Goal: Task Accomplishment & Management: Manage account settings

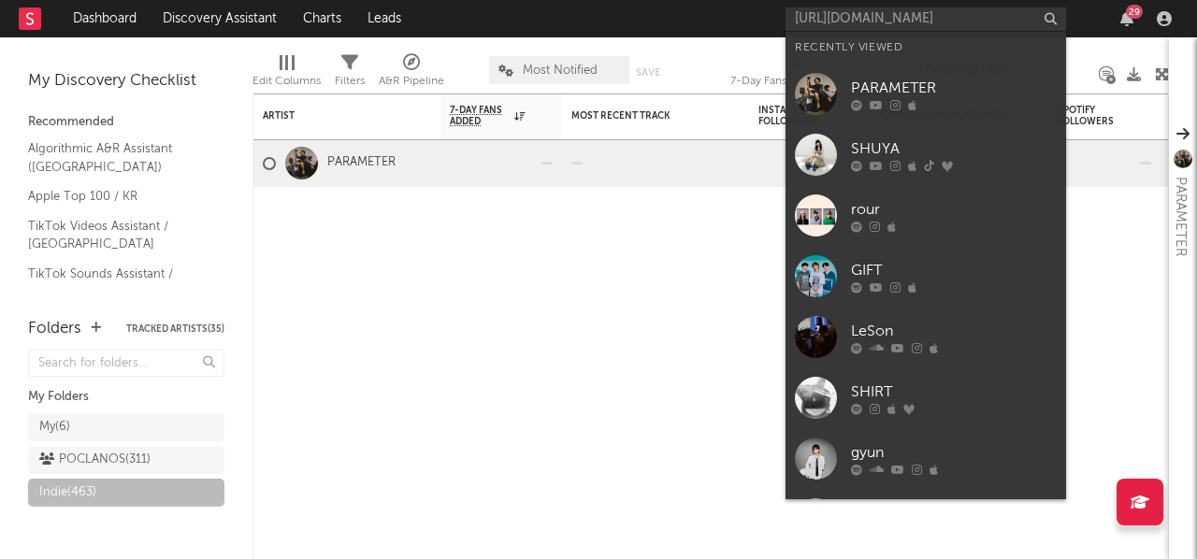
scroll to position [0, 120]
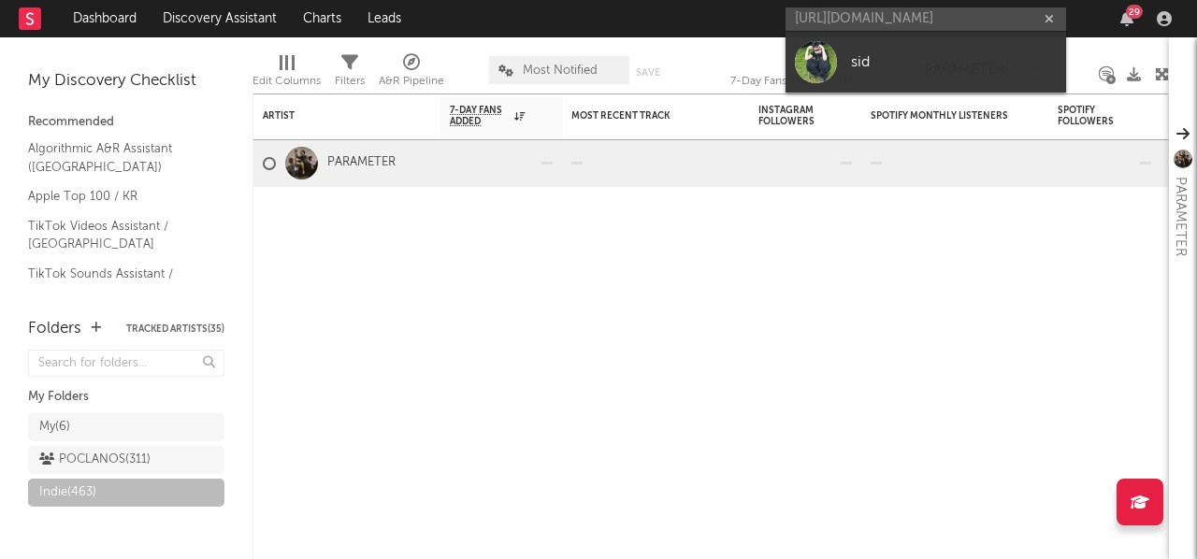
type input "[URL][DOMAIN_NAME]"
click at [872, 61] on div "sid" at bounding box center [954, 61] width 206 height 22
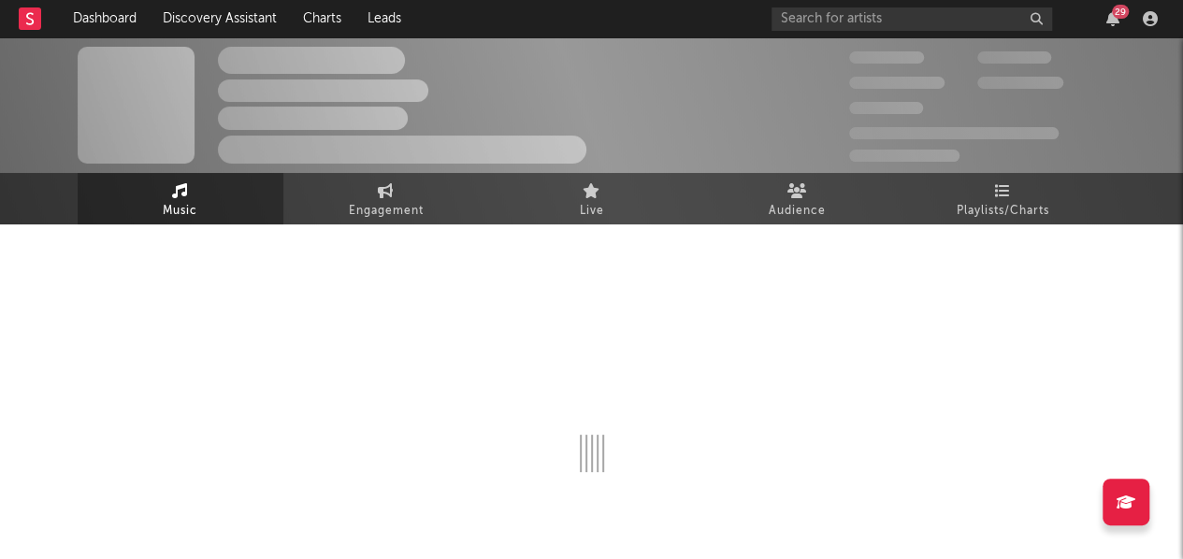
select select "1w"
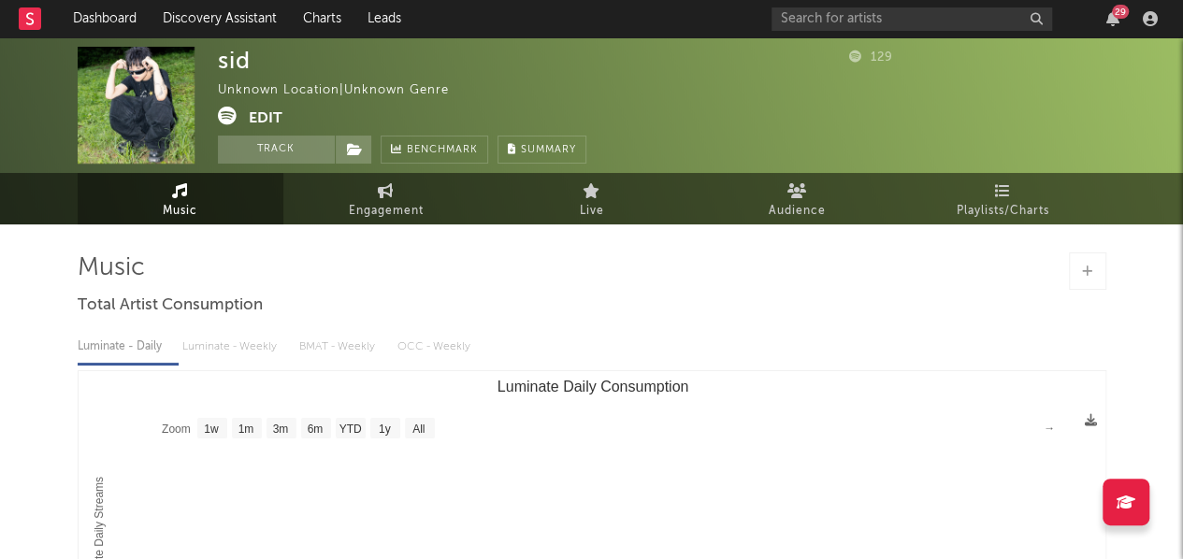
click at [273, 123] on button "Edit" at bounding box center [266, 118] width 34 height 23
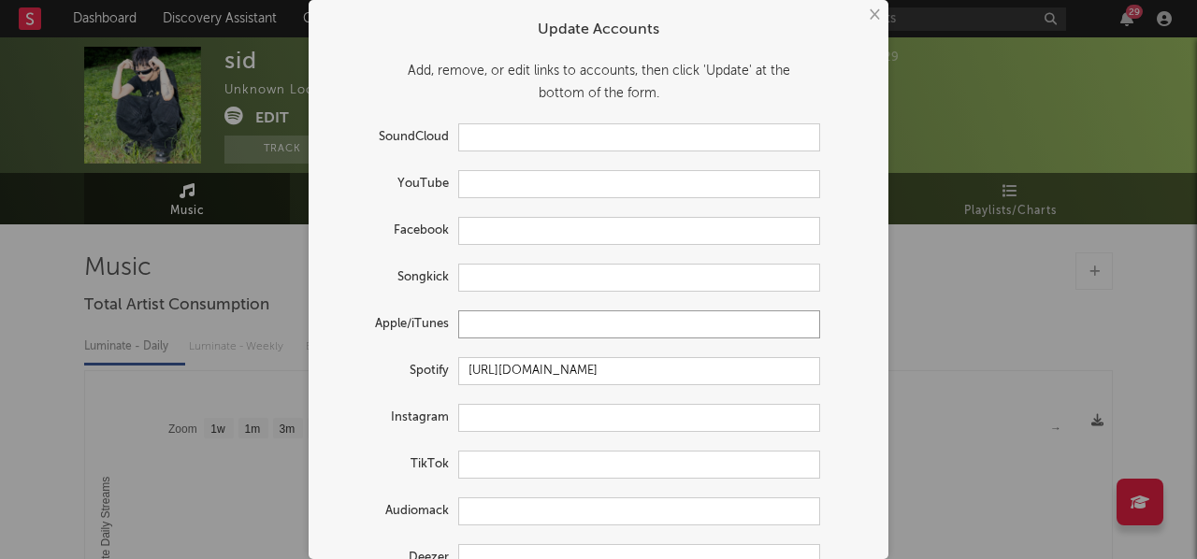
click at [505, 326] on input "text" at bounding box center [639, 324] width 362 height 28
paste input "[URL][DOMAIN_NAME]"
type input "[URL][DOMAIN_NAME]"
click at [516, 415] on input "text" at bounding box center [639, 418] width 362 height 28
paste input "[URL][DOMAIN_NAME]"
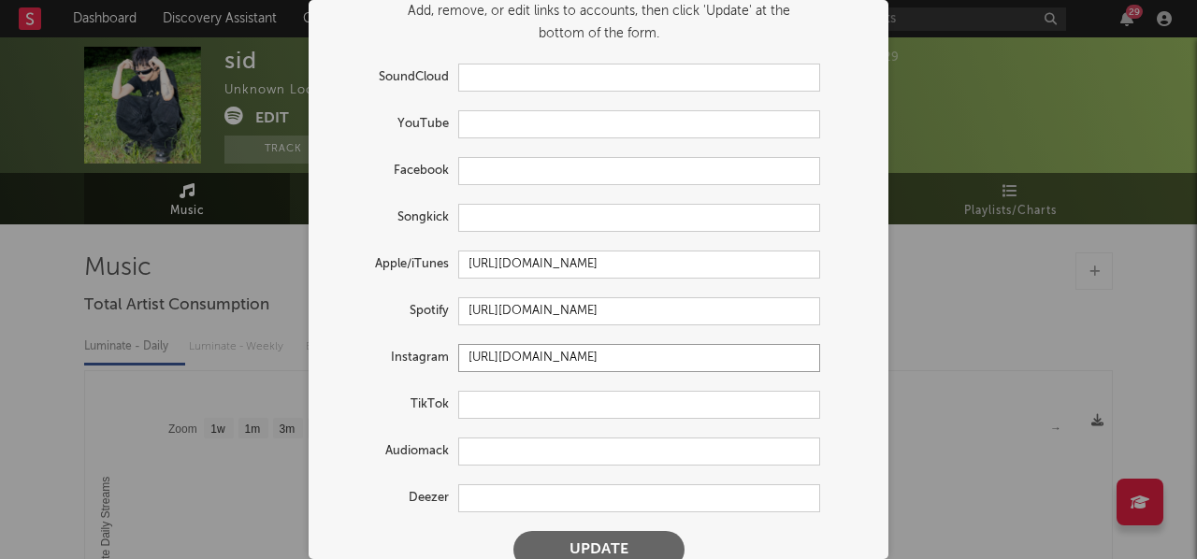
scroll to position [88, 0]
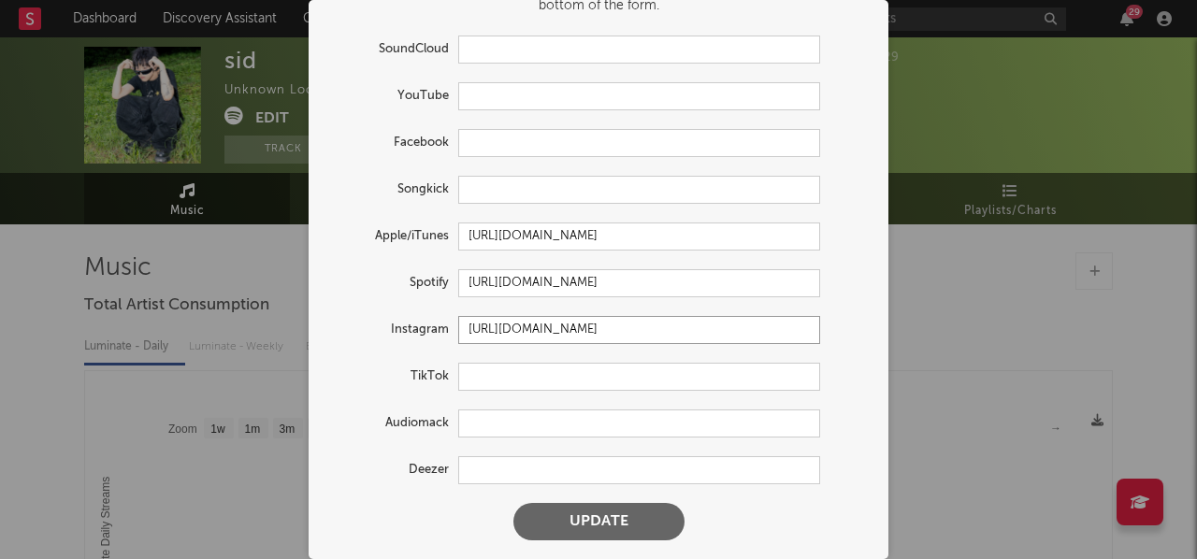
type input "[URL][DOMAIN_NAME]"
click at [630, 523] on button "Update" at bounding box center [598, 521] width 171 height 37
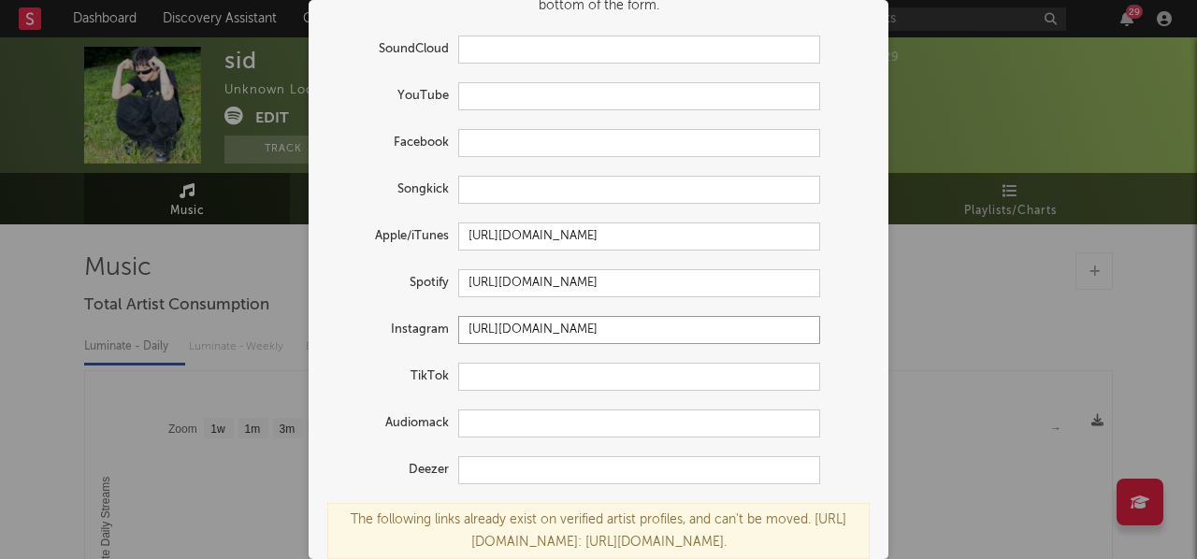
drag, startPoint x: 726, startPoint y: 334, endPoint x: 69, endPoint y: 330, distance: 656.4
click at [245, 332] on div "× Update Accounts Add, remove, or edit links to accounts, then click 'Update' a…" at bounding box center [598, 279] width 1197 height 559
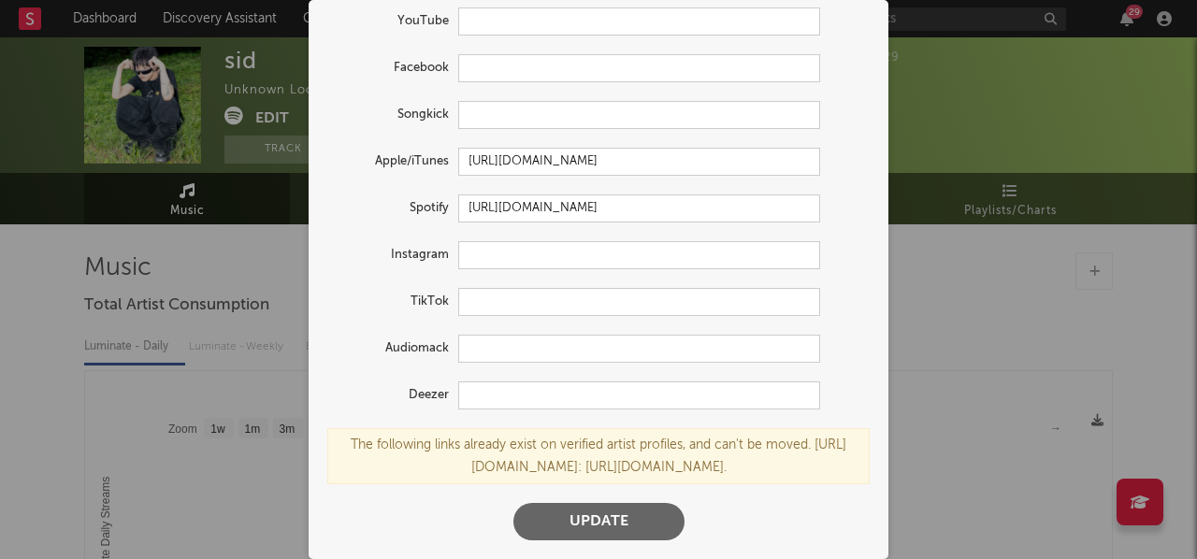
click at [602, 528] on button "Update" at bounding box center [598, 521] width 171 height 37
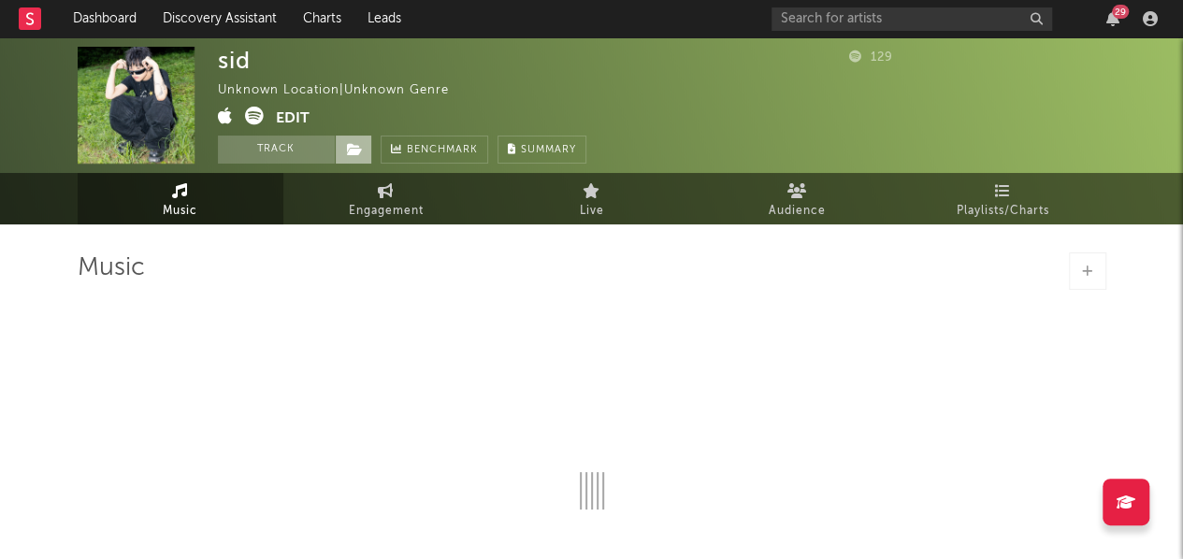
select select "1w"
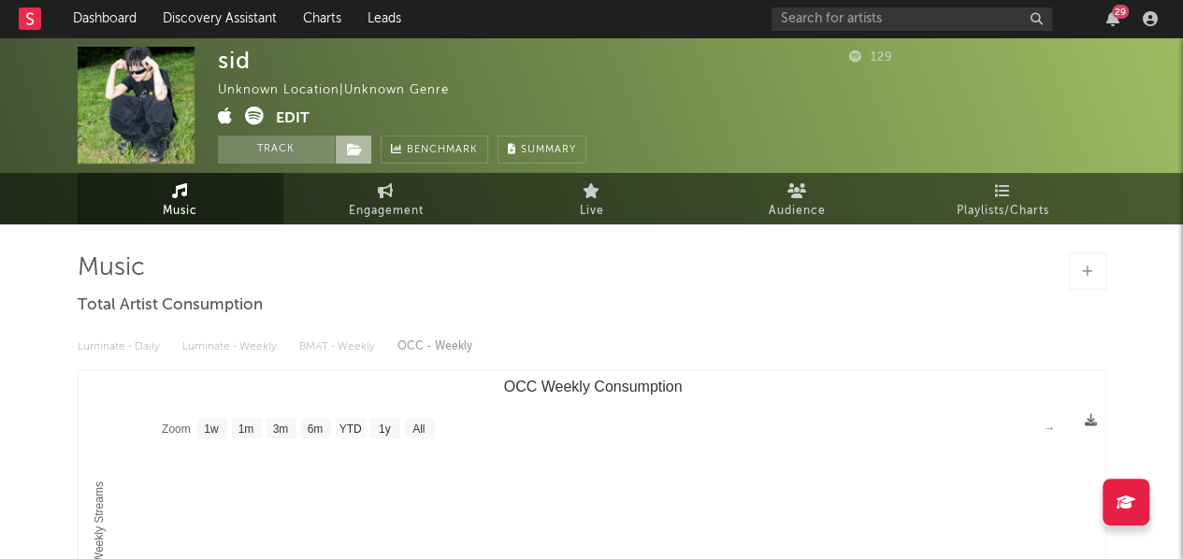
click at [335, 148] on span at bounding box center [353, 150] width 37 height 28
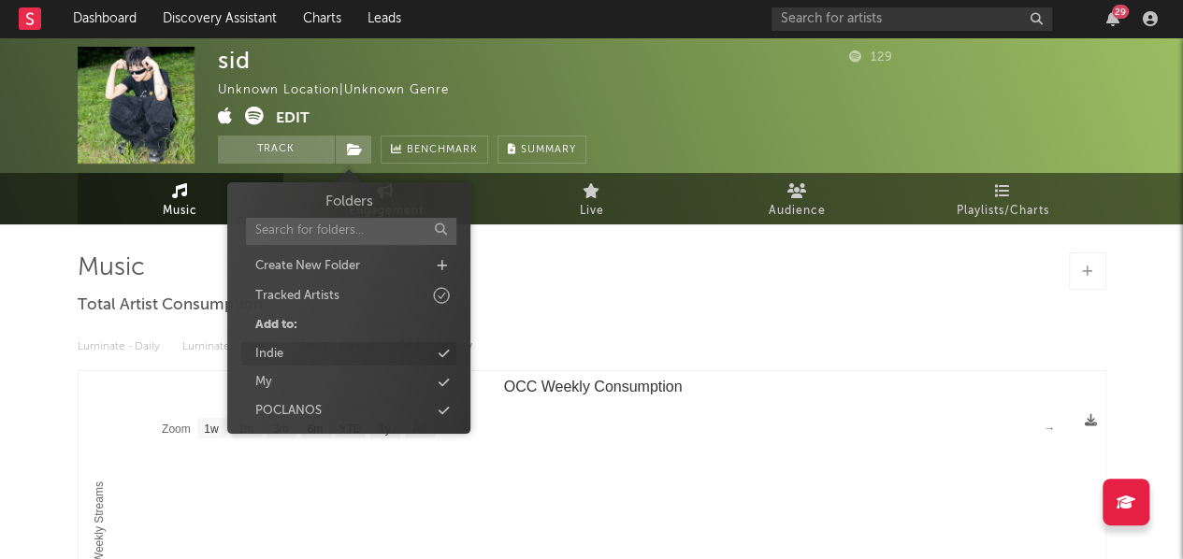
click at [293, 360] on div "Indie" at bounding box center [348, 354] width 215 height 24
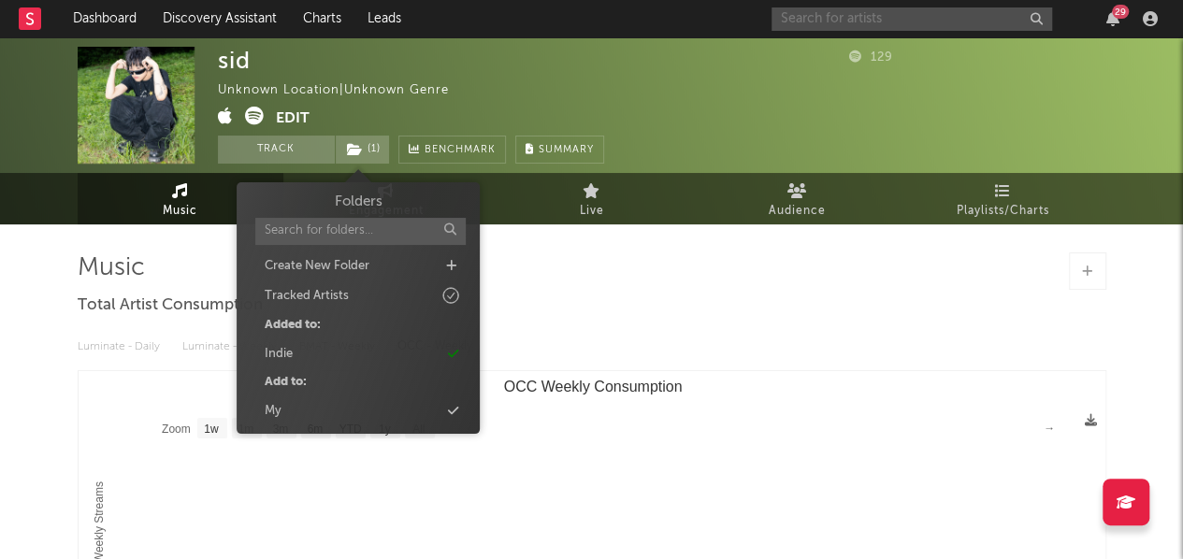
click at [887, 18] on input "text" at bounding box center [911, 18] width 281 height 23
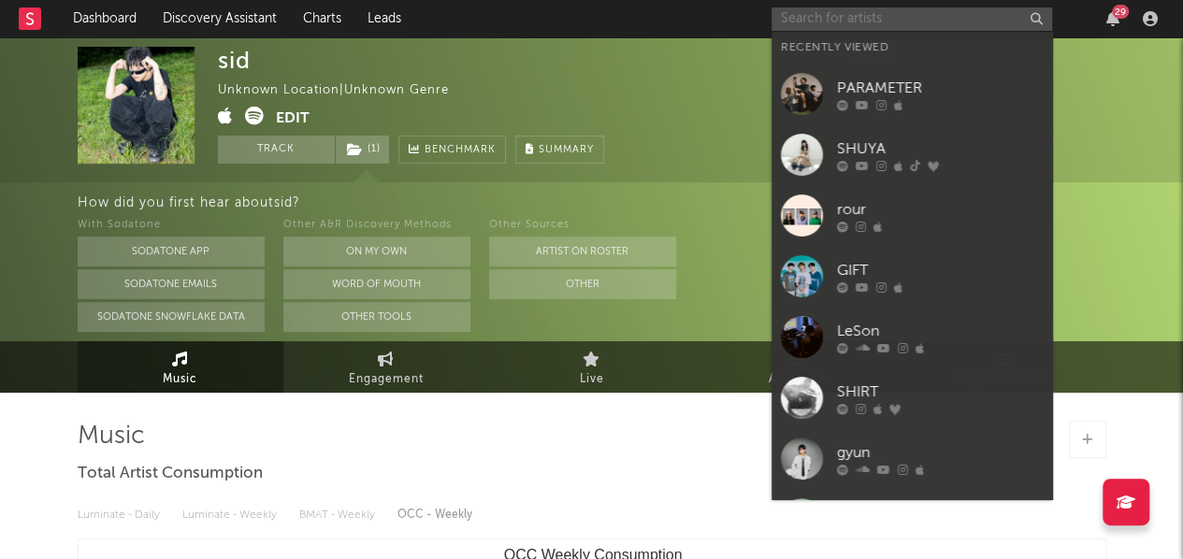
paste input "[URL][DOMAIN_NAME]"
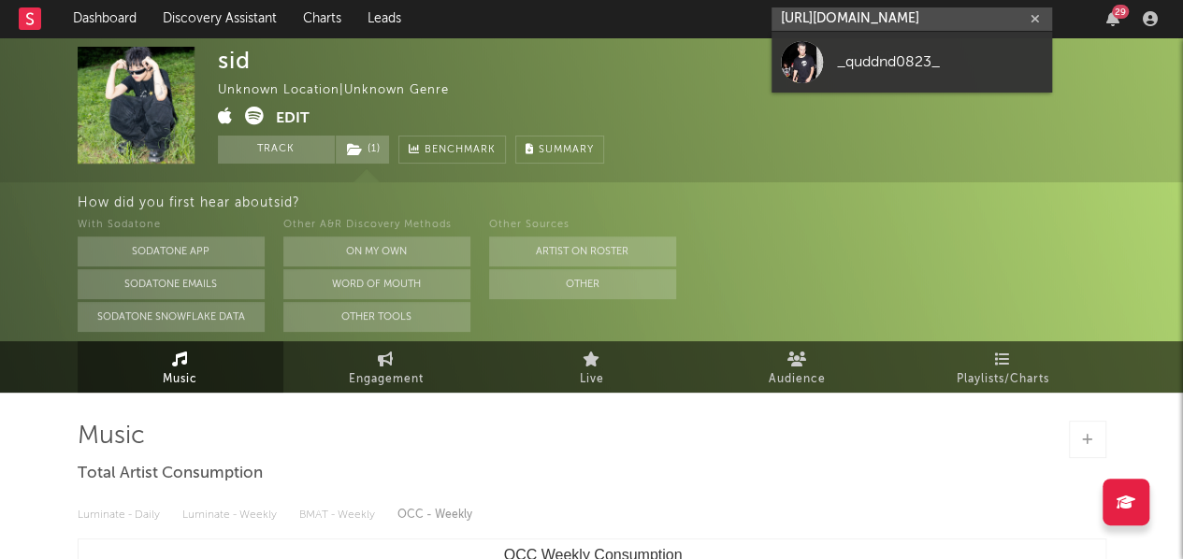
click at [891, 18] on input "[URL][DOMAIN_NAME]" at bounding box center [911, 18] width 281 height 23
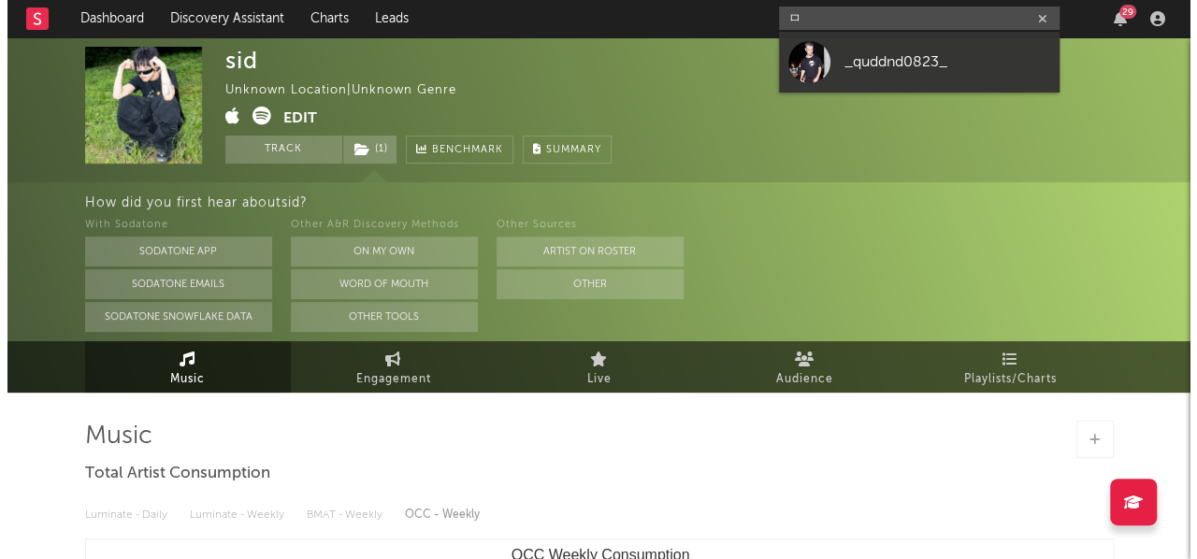
scroll to position [0, 0]
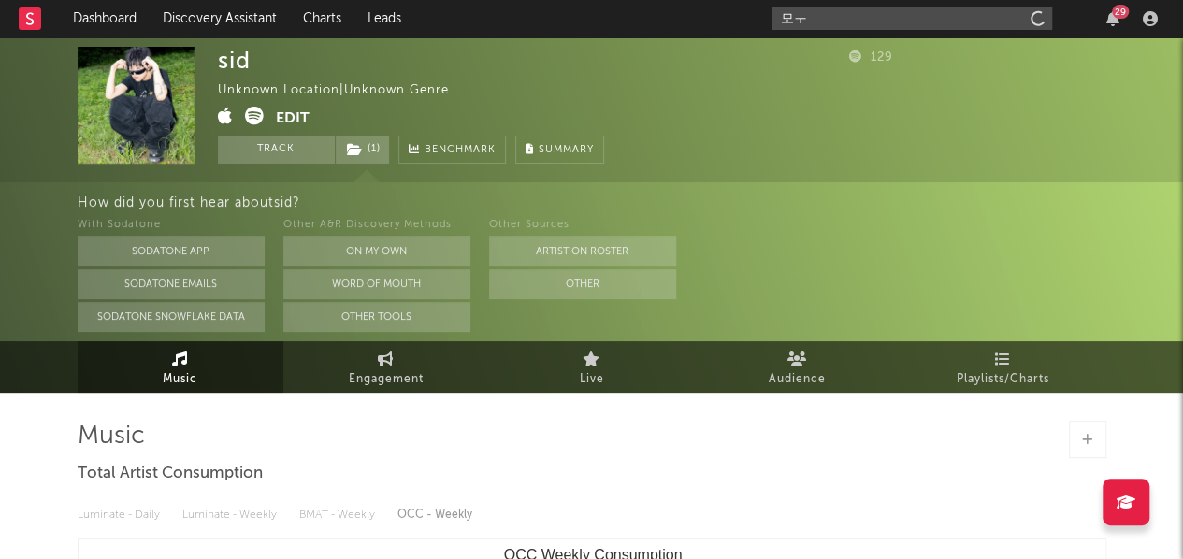
type input "모"
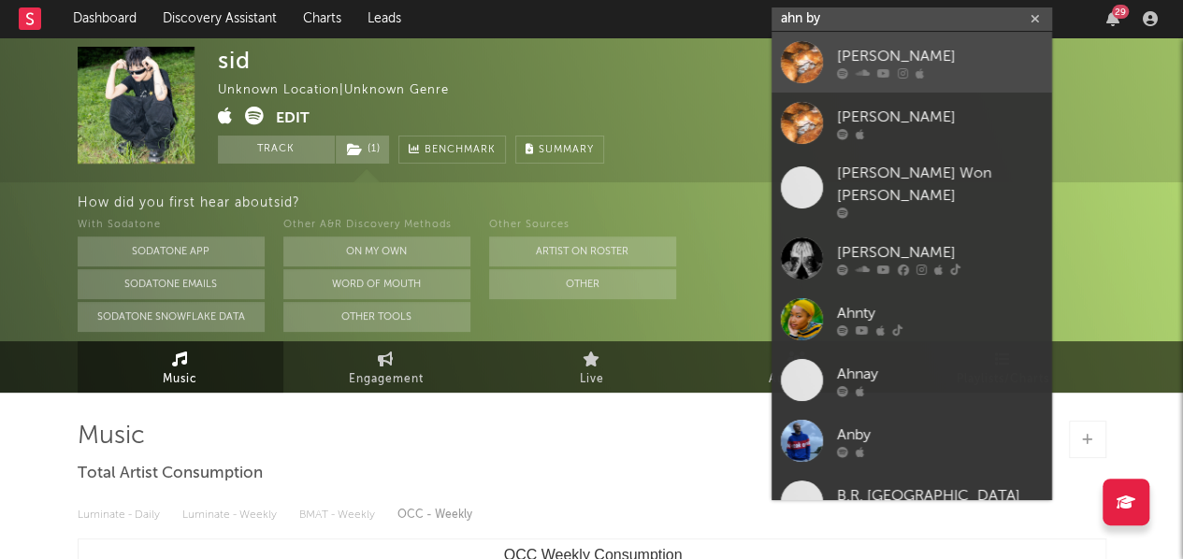
type input "ahn by"
click at [939, 61] on div "[PERSON_NAME]" at bounding box center [940, 56] width 206 height 22
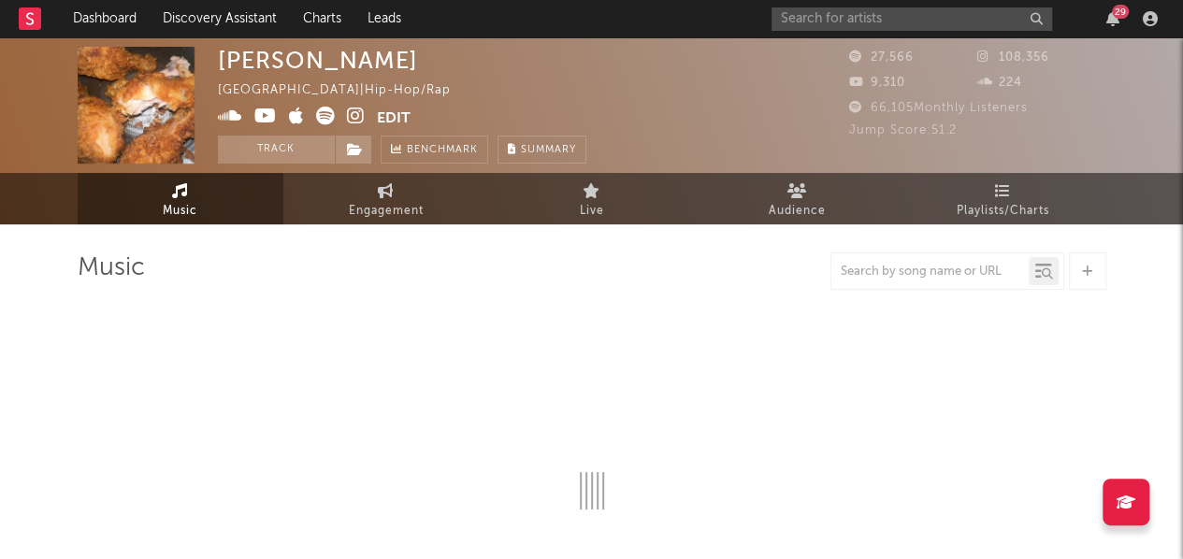
click at [396, 117] on button "Edit" at bounding box center [394, 118] width 34 height 23
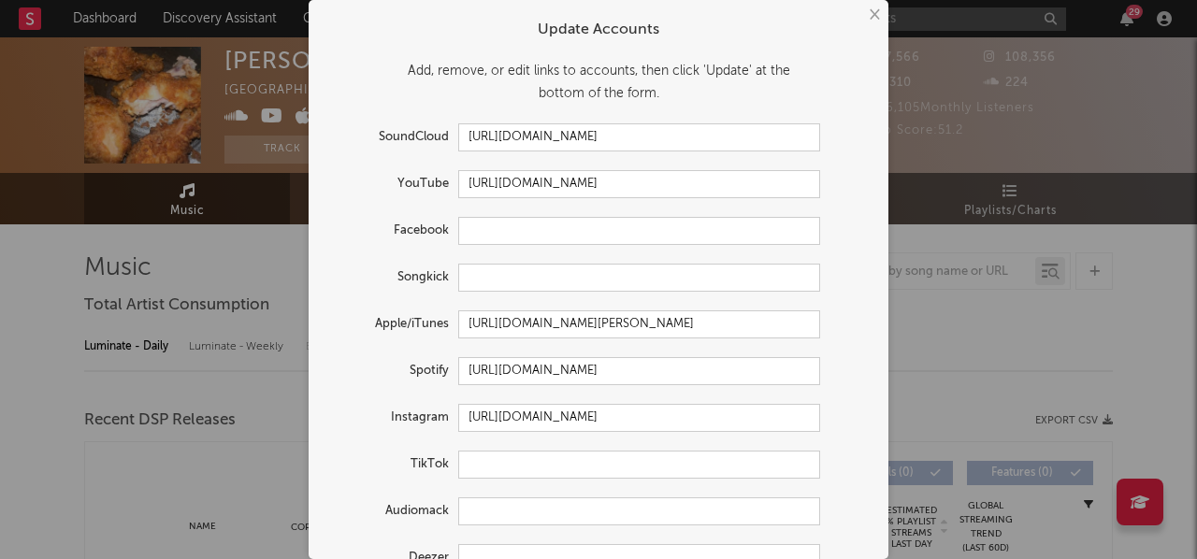
select select "6m"
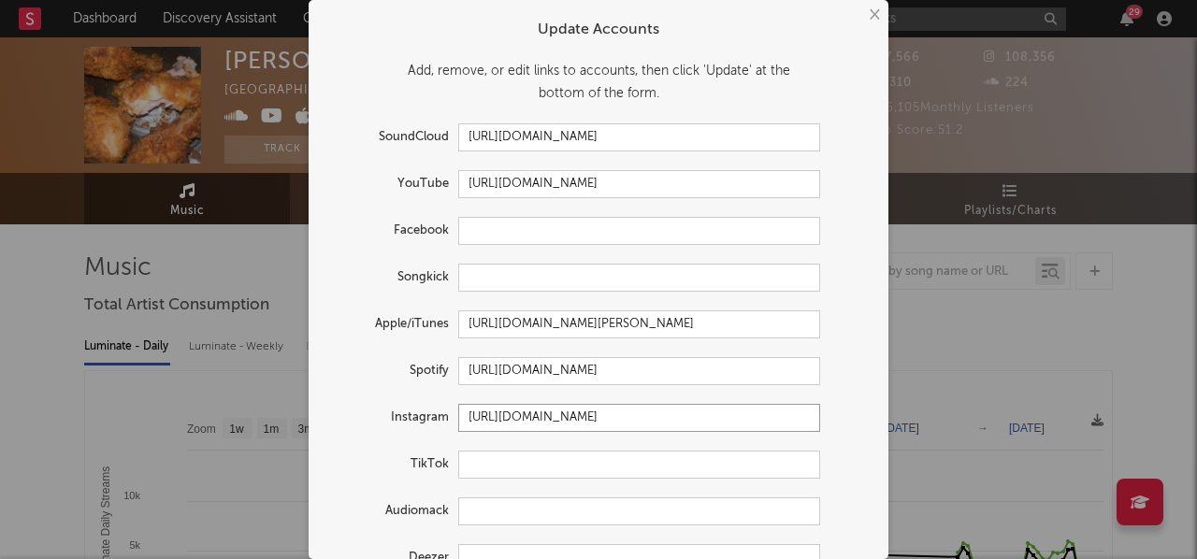
click at [630, 425] on input "[URL][DOMAIN_NAME]" at bounding box center [639, 418] width 362 height 28
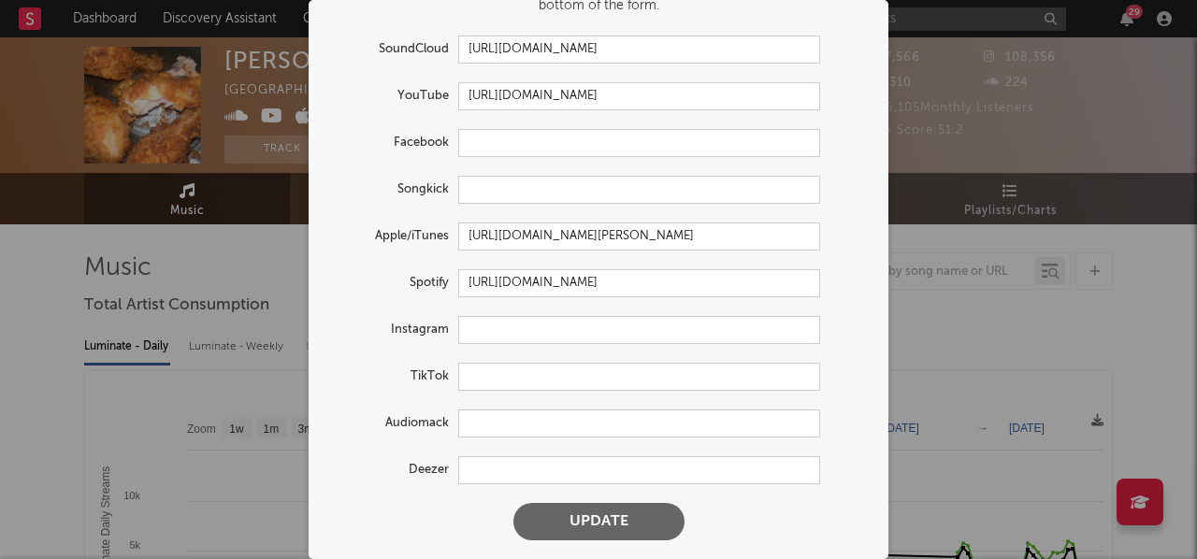
click at [638, 512] on button "Update" at bounding box center [598, 521] width 171 height 37
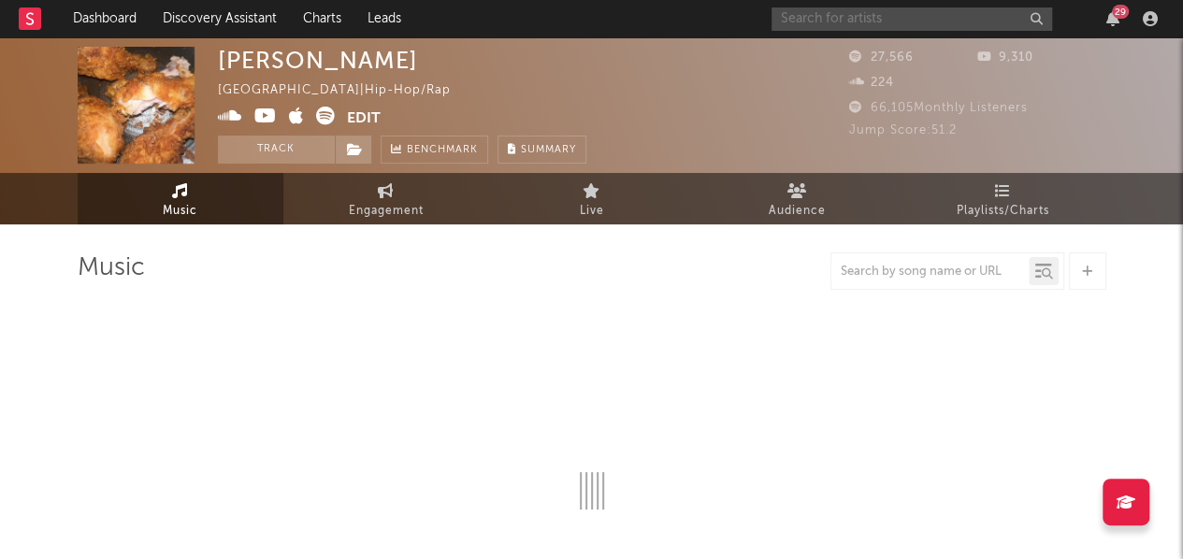
select select "6m"
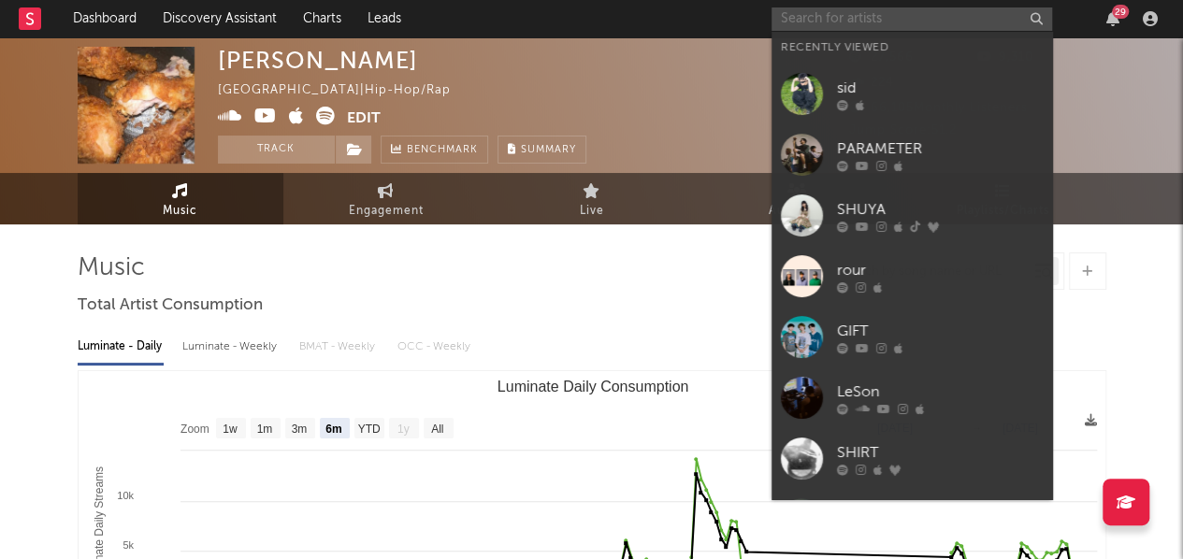
click at [913, 16] on input "text" at bounding box center [911, 18] width 281 height 23
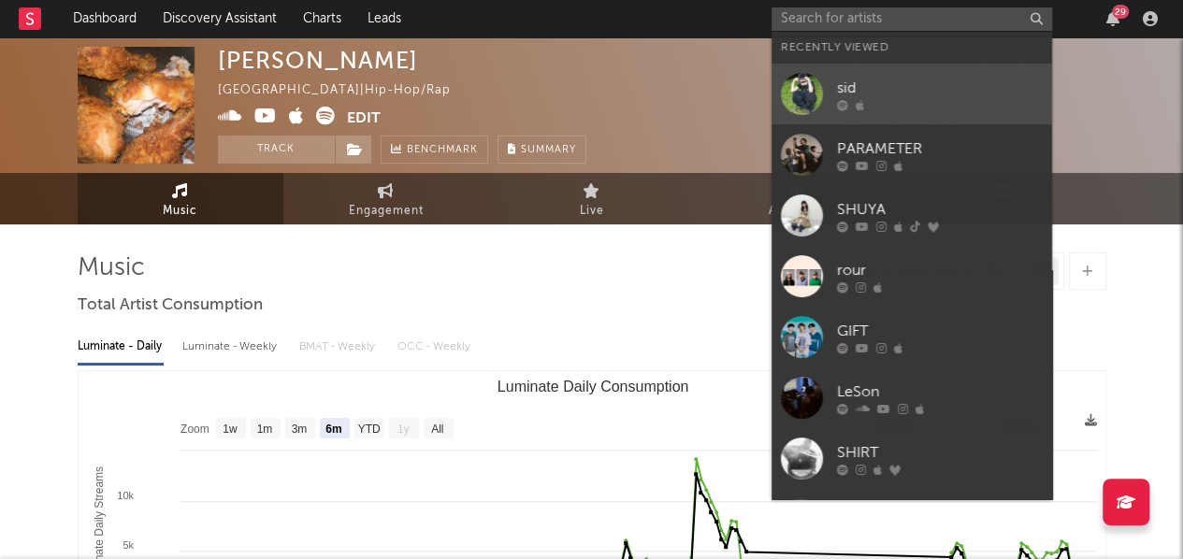
click at [888, 85] on div "sid" at bounding box center [940, 88] width 206 height 22
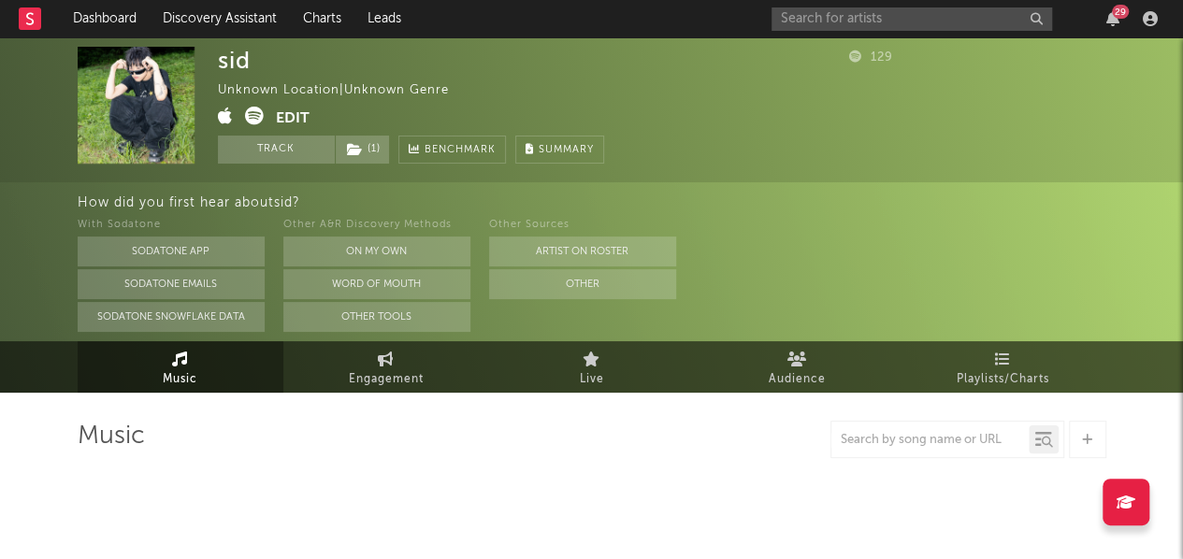
click at [290, 121] on button "Edit" at bounding box center [293, 118] width 34 height 23
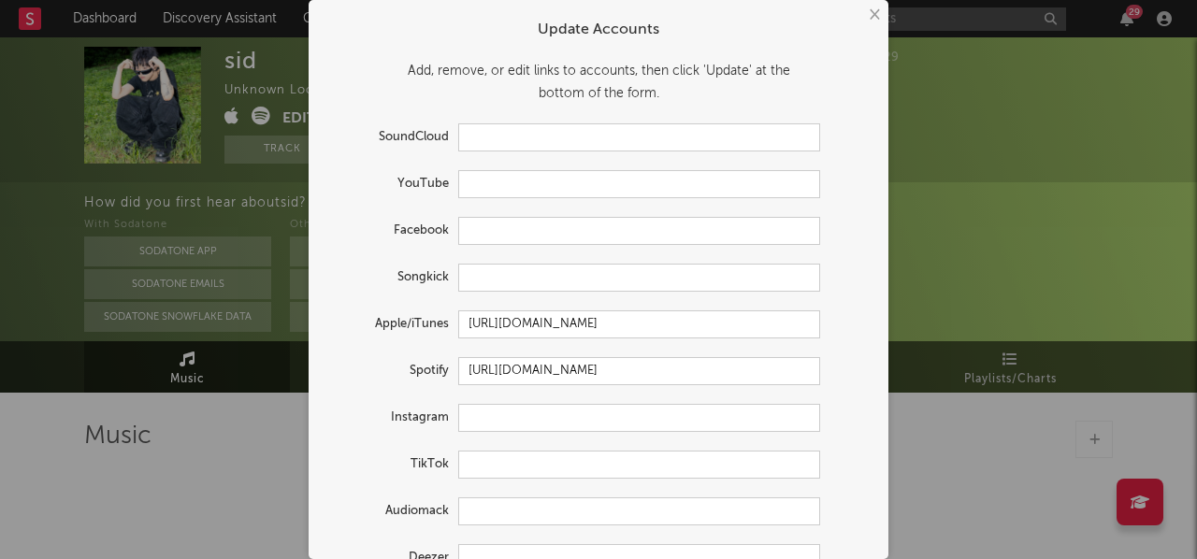
select select "1w"
click at [484, 424] on input "text" at bounding box center [639, 418] width 362 height 28
paste input "[URL][DOMAIN_NAME]"
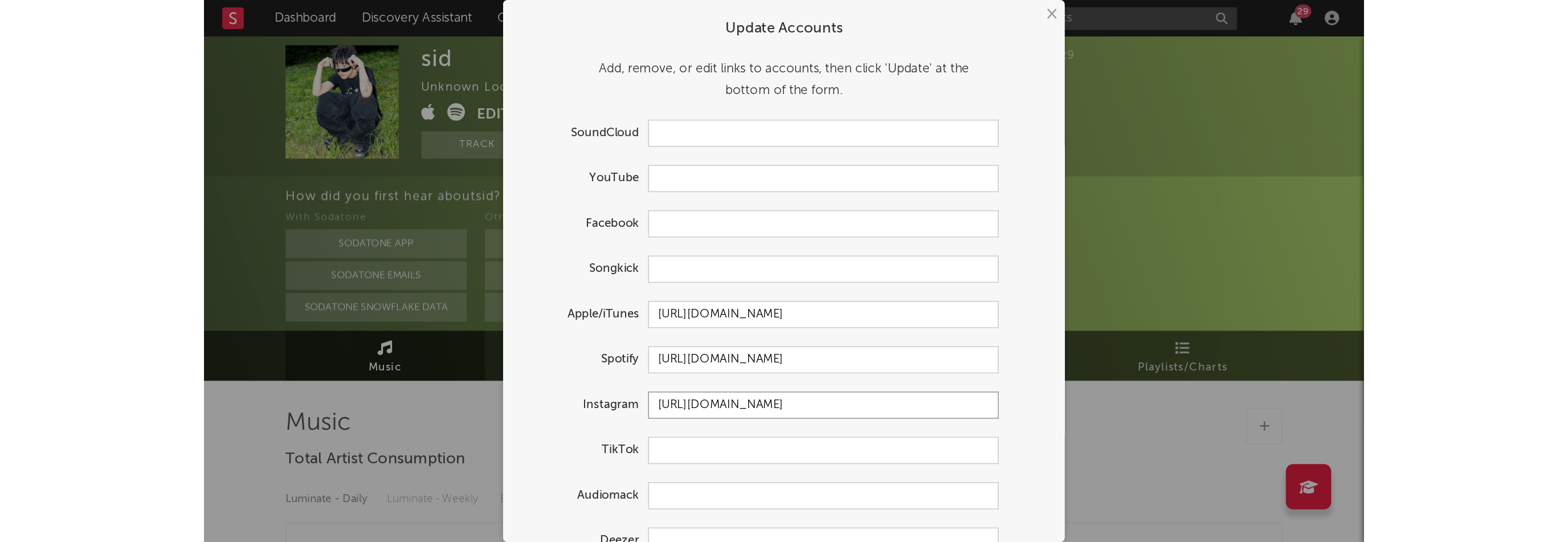
scroll to position [54, 0]
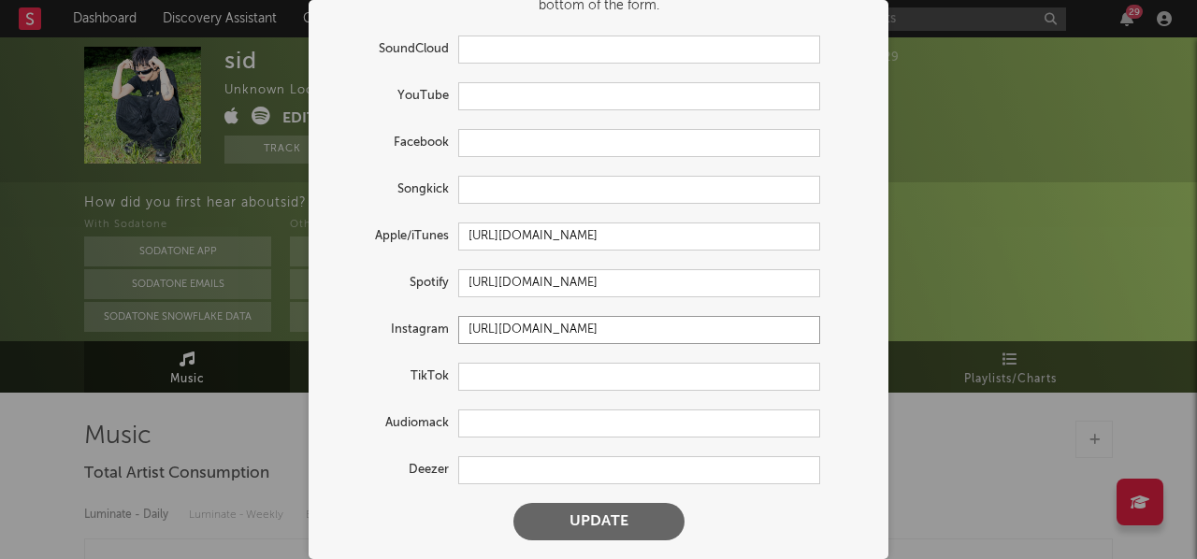
type input "[URL][DOMAIN_NAME]"
click at [635, 517] on button "Update" at bounding box center [598, 521] width 171 height 37
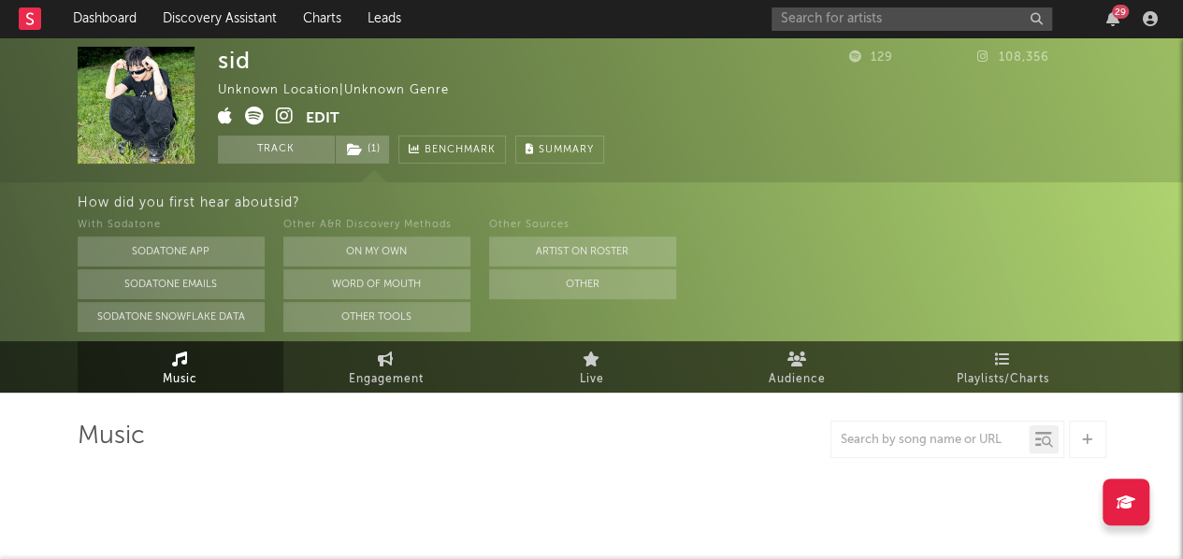
select select "1w"
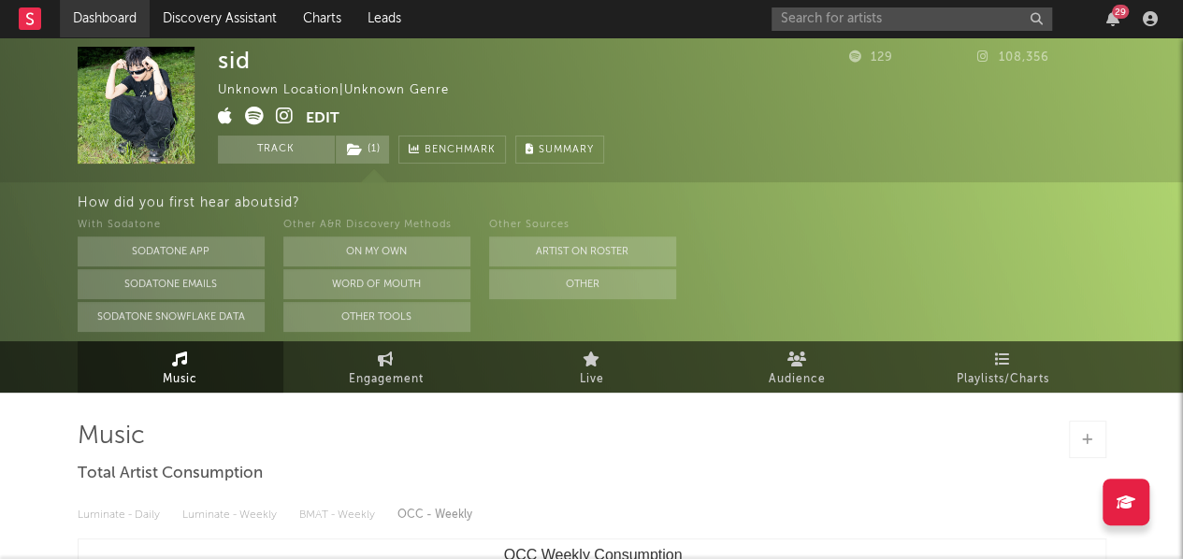
click at [90, 18] on link "Dashboard" at bounding box center [105, 18] width 90 height 37
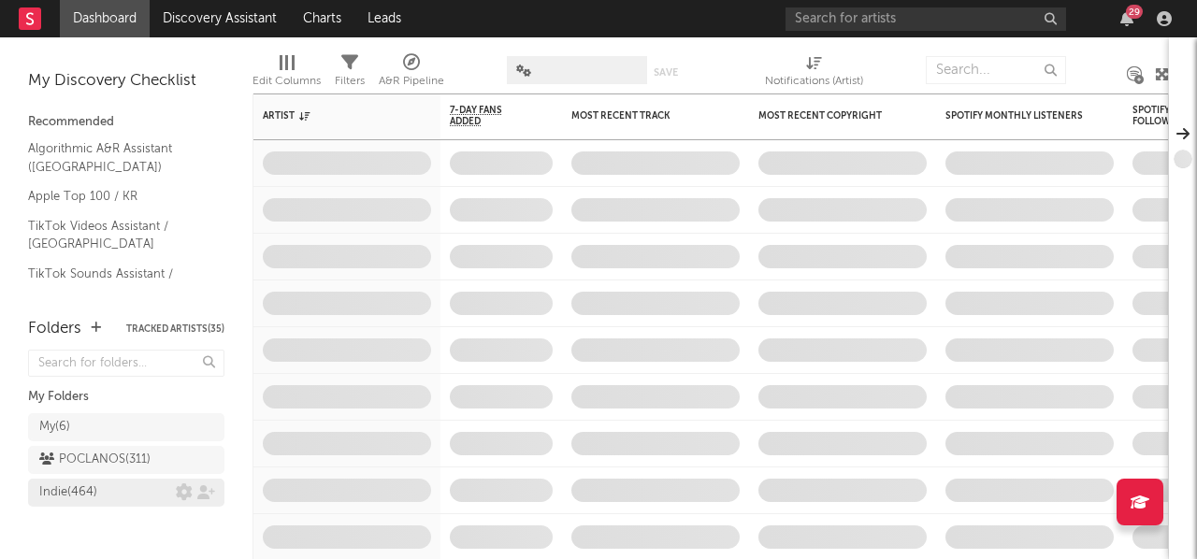
click at [97, 484] on div "Indie ( 464 )" at bounding box center [68, 493] width 58 height 22
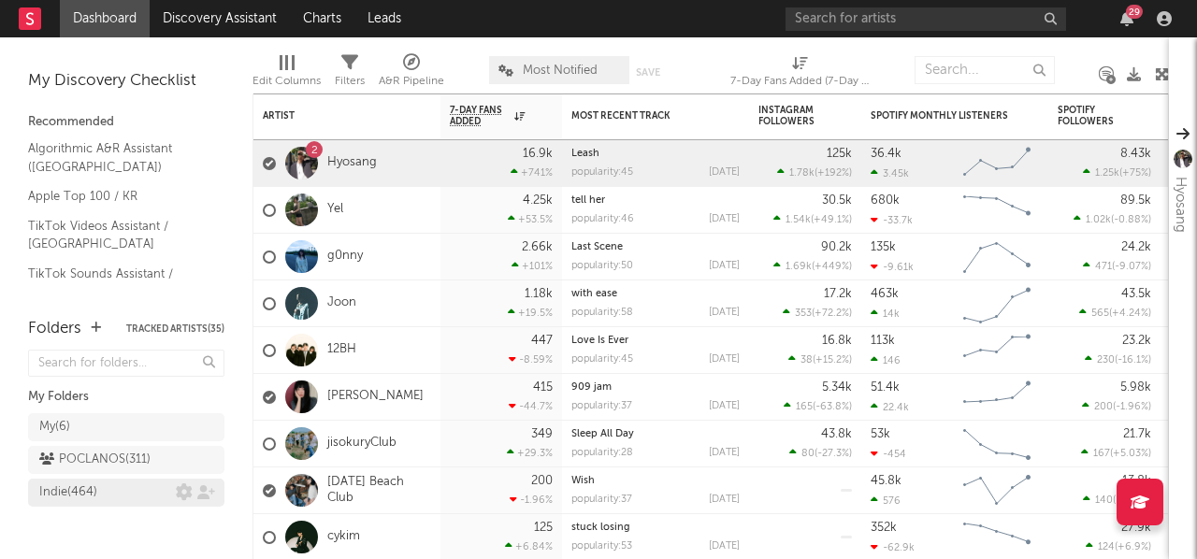
click at [78, 496] on div "Indie ( 464 )" at bounding box center [68, 493] width 58 height 22
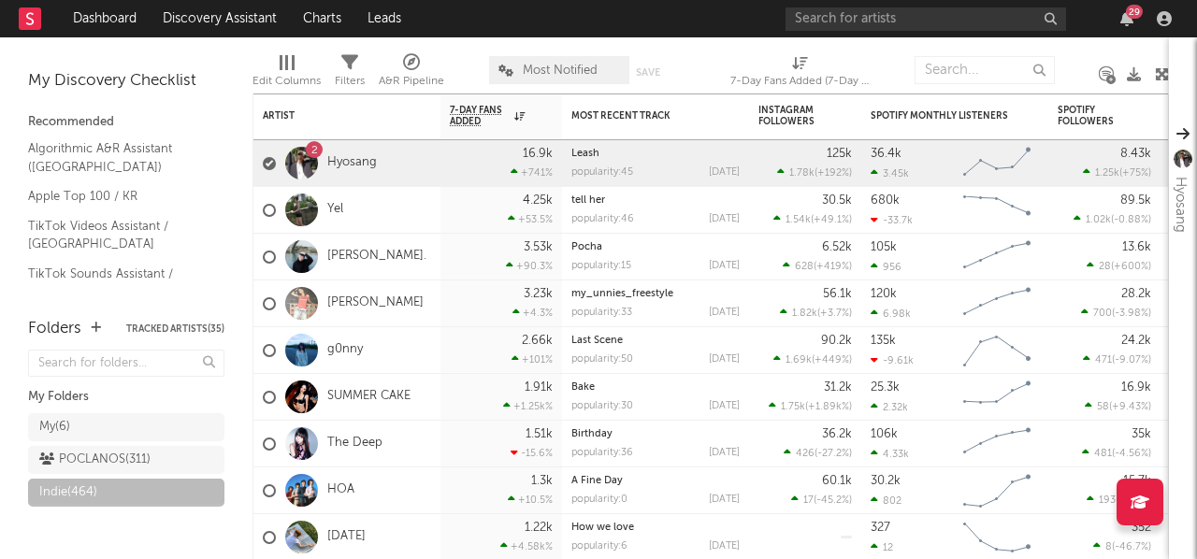
click at [450, 50] on div "Edit Columns Filters A&R Pipeline Most Notified Save Save as 7-Day Fans Added (…" at bounding box center [710, 65] width 916 height 56
click at [961, 65] on input "text" at bounding box center [984, 70] width 140 height 28
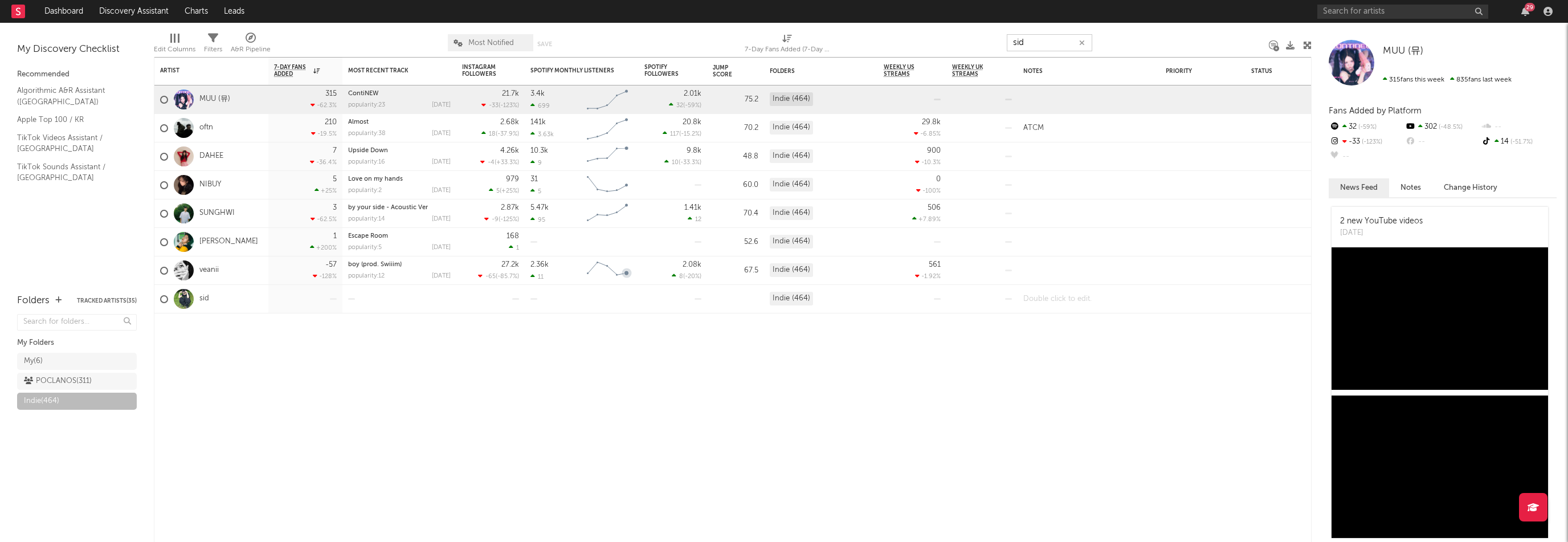
type input "sid"
click at [729, 296] on div at bounding box center [1089, 299] width 143 height 28
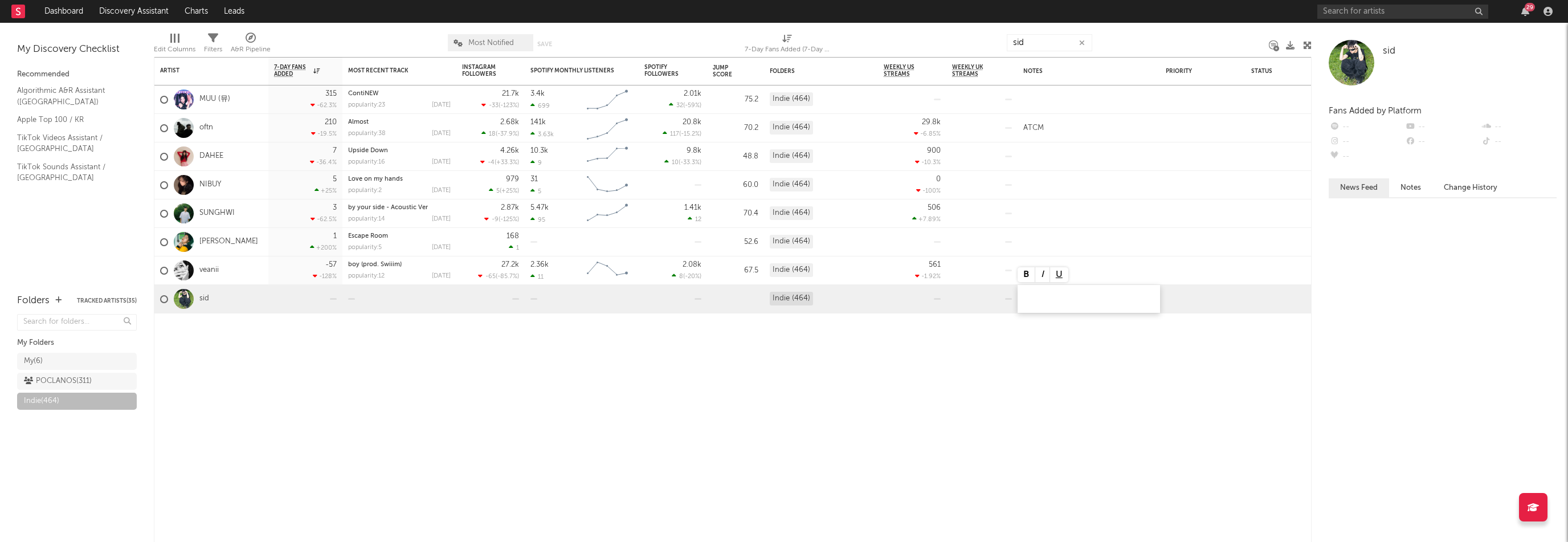
paste div
click at [729, 46] on icon "button" at bounding box center [1082, 43] width 5 height 7
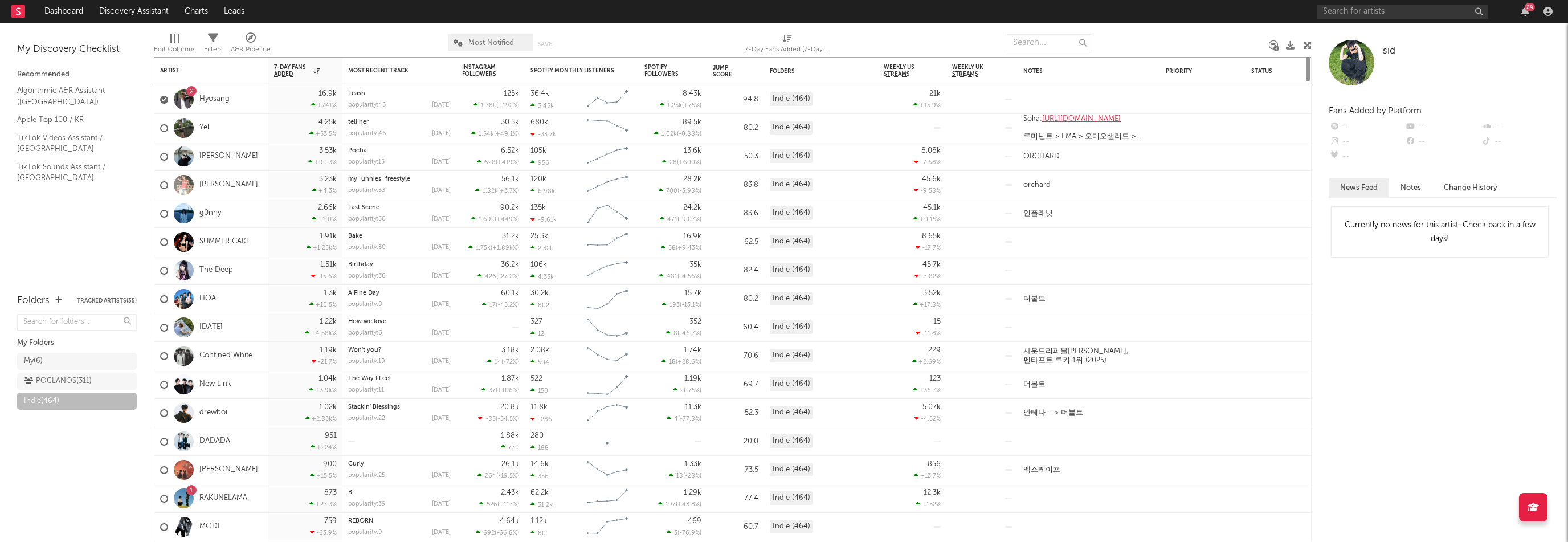
click at [729, 13] on div "29" at bounding box center [1525, 11] width 17 height 9
click at [729, 13] on icon "button" at bounding box center [1525, 11] width 8 height 9
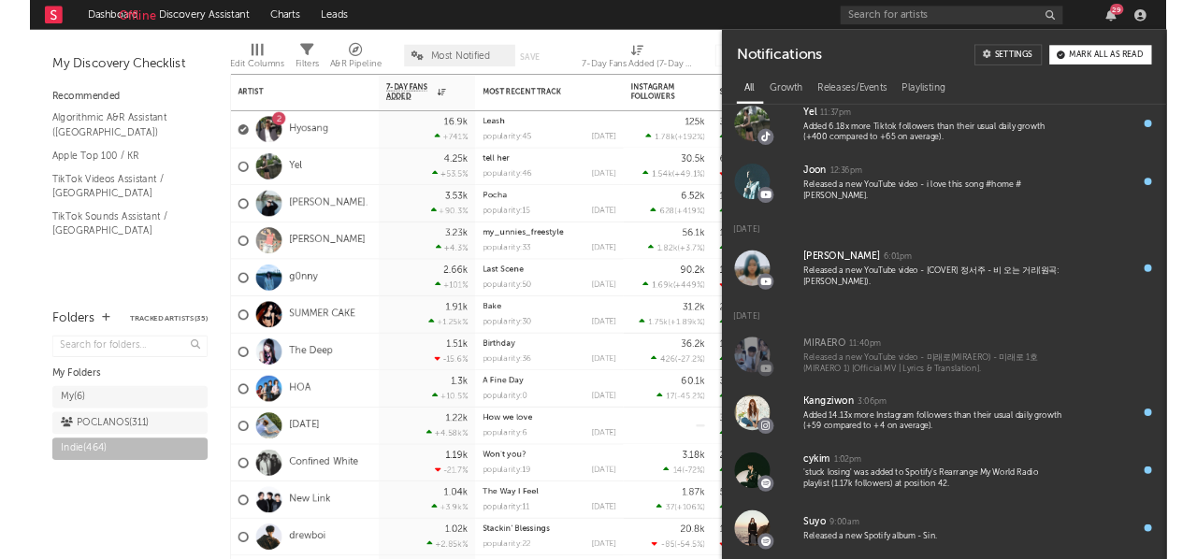
scroll to position [1033, 0]
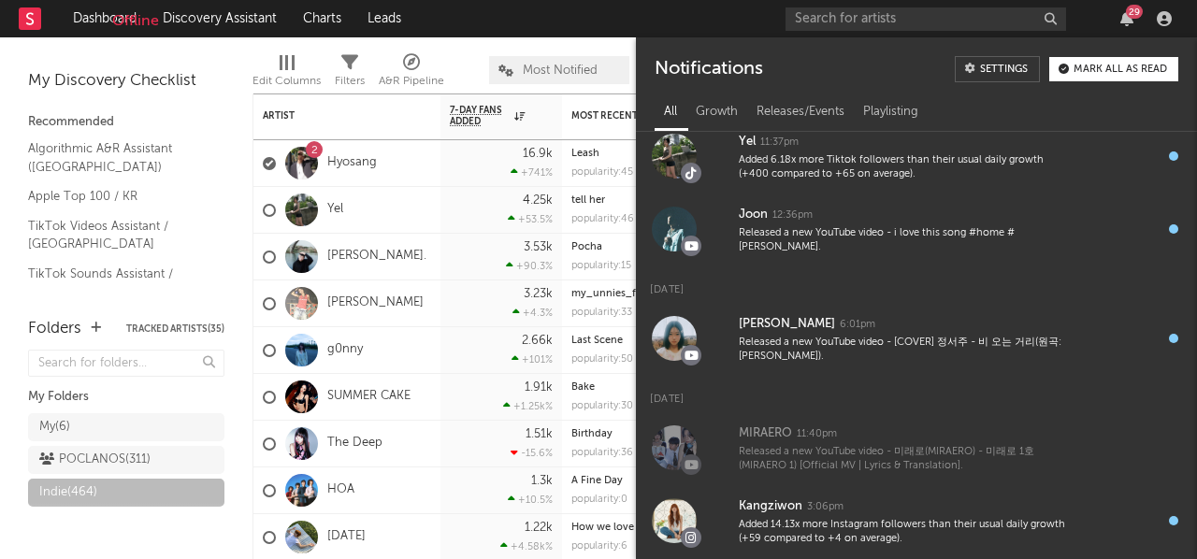
click at [667, 20] on nav "Offline Dashboard Discovery Assistant Charts Leads 29" at bounding box center [598, 18] width 1197 height 37
